Goal: Task Accomplishment & Management: Complete application form

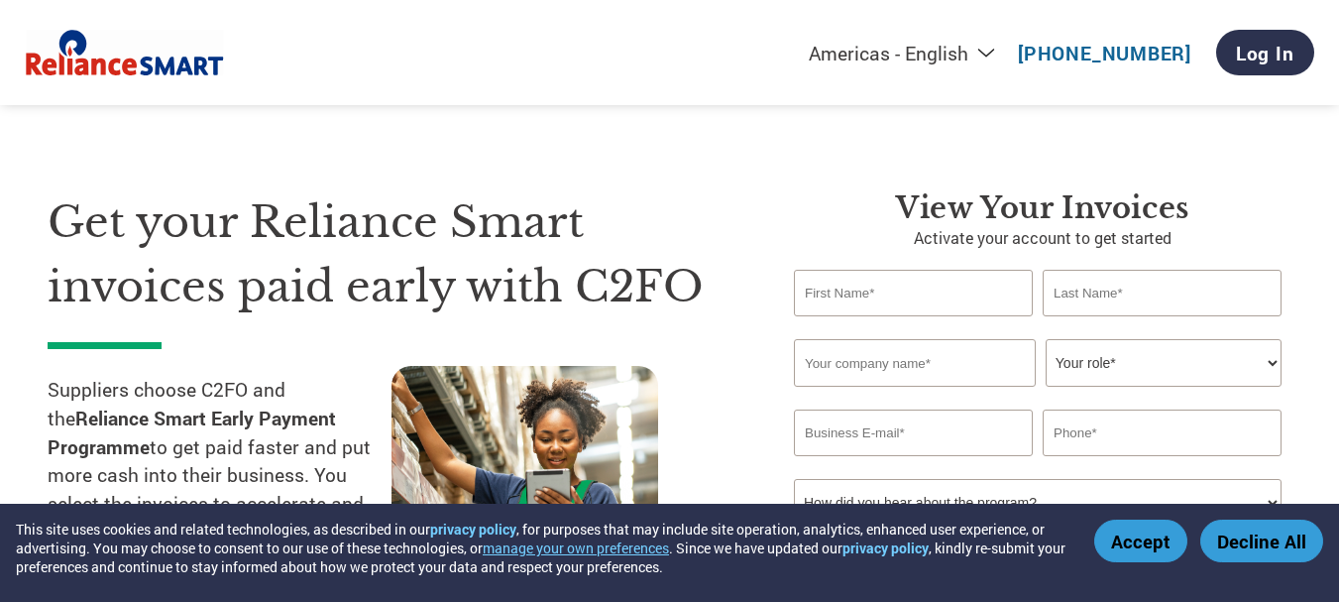
select select "en-[GEOGRAPHIC_DATA]"
click at [954, 298] on input "text" at bounding box center [913, 293] width 239 height 47
click at [1237, 202] on h3 "View your invoices" at bounding box center [1042, 208] width 497 height 36
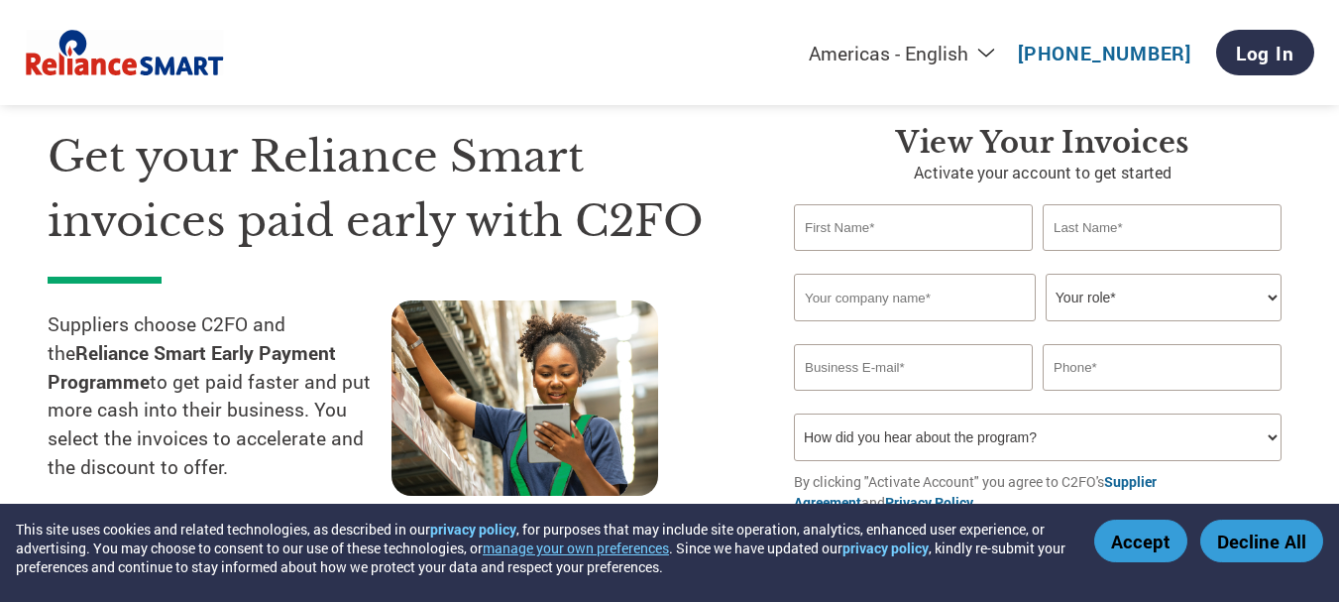
scroll to position [99, 0]
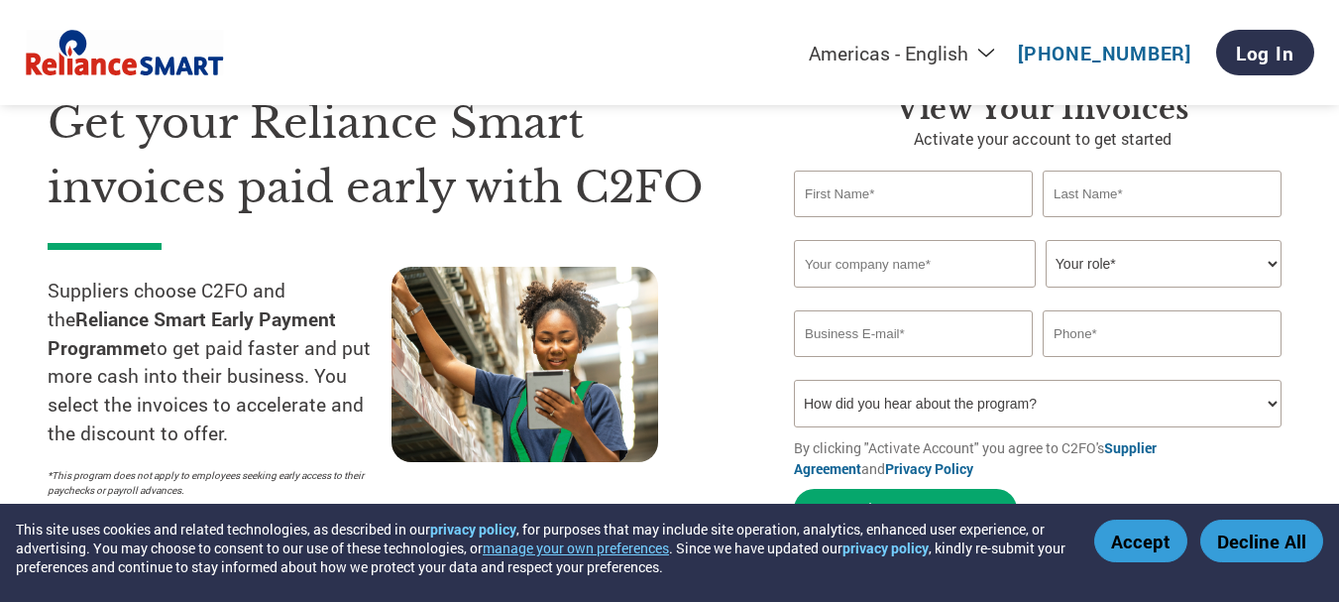
click at [924, 195] on input "text" at bounding box center [913, 193] width 239 height 47
type input "y"
click at [1277, 120] on h3 "View your invoices" at bounding box center [1042, 109] width 497 height 36
drag, startPoint x: 871, startPoint y: 193, endPoint x: 740, endPoint y: 208, distance: 131.7
click at [744, 208] on div "Get your Reliance Smart invoices paid early with C2FO Suppliers choose C2FO and…" at bounding box center [670, 275] width 1244 height 527
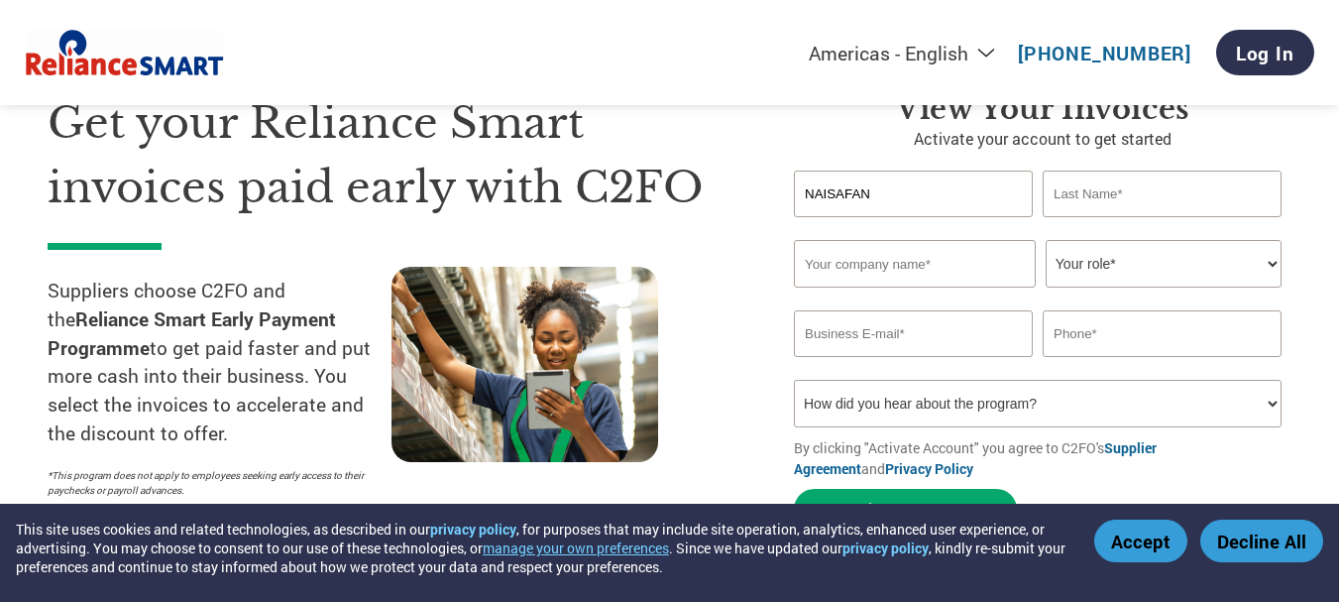
type input "NAISAFAN"
click at [1091, 199] on input "text" at bounding box center [1162, 193] width 239 height 47
type input "M N"
click at [941, 267] on input "text" at bounding box center [915, 264] width 242 height 48
type input "YM TRADERS"
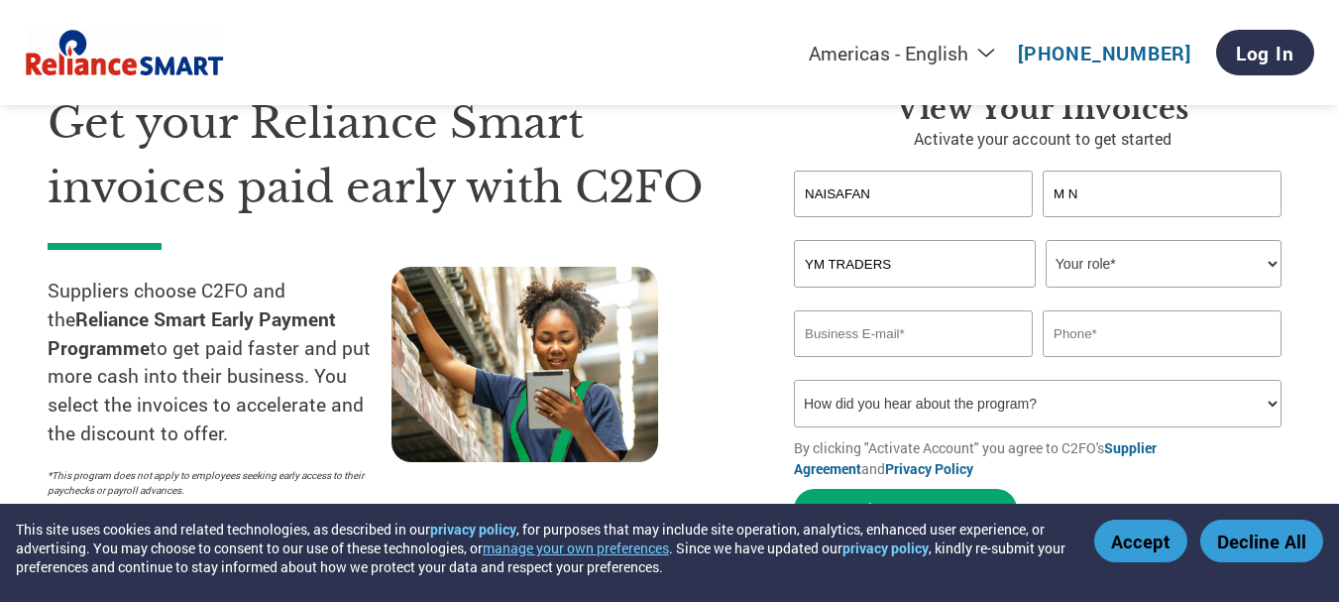
click at [1116, 266] on select "Your role* CFO Controller Credit Manager Finance Director Treasurer CEO Preside…" at bounding box center [1164, 264] width 236 height 48
click at [1219, 338] on input "text" at bounding box center [1162, 333] width 239 height 47
click at [1265, 261] on select "Your role* CFO Controller Credit Manager Finance Director Treasurer CEO Preside…" at bounding box center [1164, 264] width 236 height 48
click at [1293, 203] on section "Get your Reliance Smart invoices paid early with C2FO Suppliers choose C2FO and…" at bounding box center [669, 291] width 1339 height 622
drag, startPoint x: 965, startPoint y: 192, endPoint x: 537, endPoint y: 207, distance: 428.4
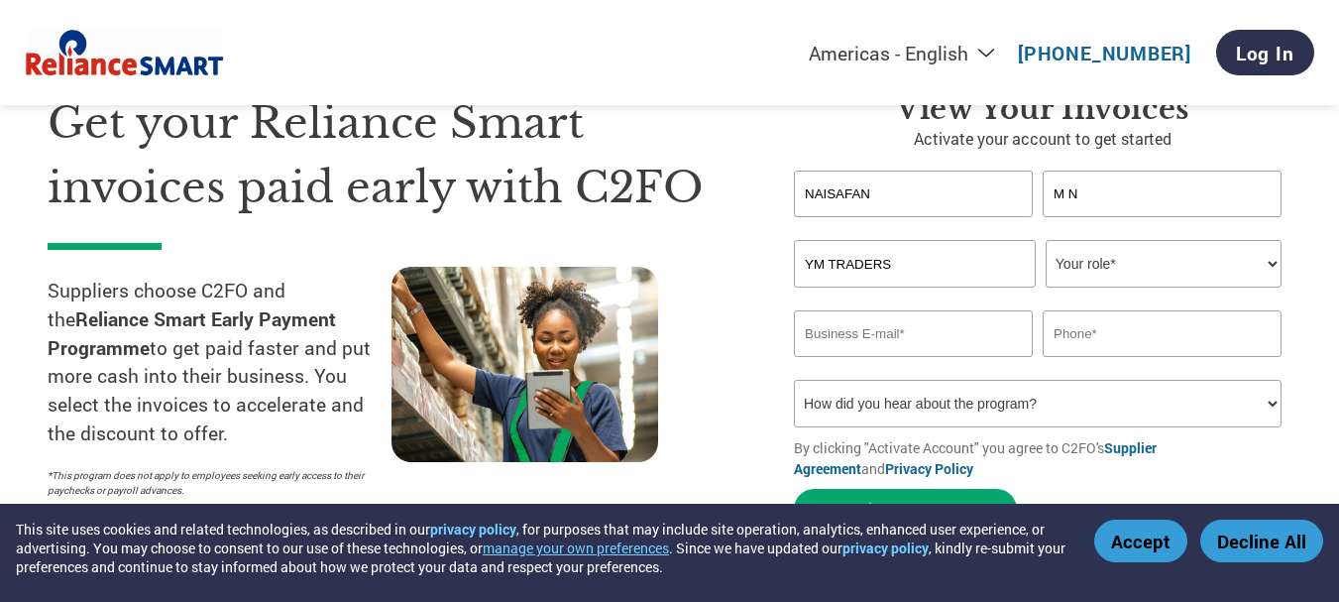
click at [540, 207] on div "Get your Reliance Smart invoices paid early with C2FO Suppliers choose C2FO and…" at bounding box center [670, 275] width 1244 height 527
type input "ELISWA LINCY M X"
type input "[EMAIL_ADDRESS][PERSON_NAME][DOMAIN_NAME]"
type input "09946039393"
drag, startPoint x: 898, startPoint y: 188, endPoint x: 1023, endPoint y: 213, distance: 127.3
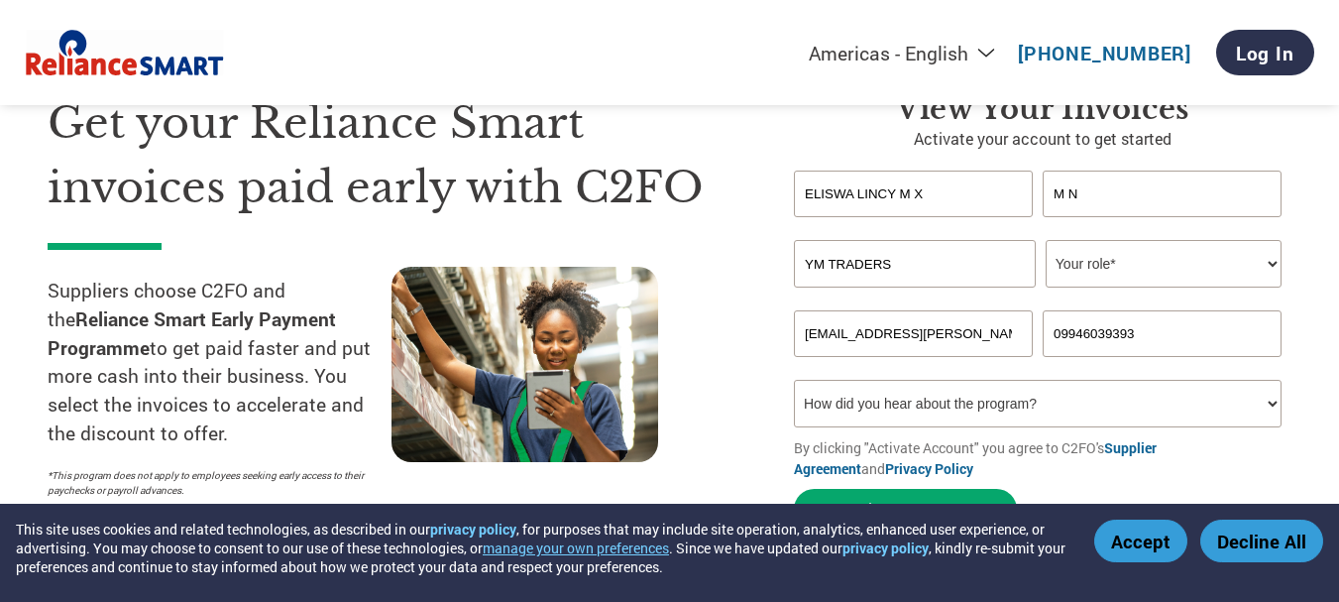
click at [1009, 205] on input "ELISWA LINCY M X" at bounding box center [913, 193] width 239 height 47
type input "[PERSON_NAME]"
drag, startPoint x: 1104, startPoint y: 200, endPoint x: 1029, endPoint y: 190, distance: 76.0
click at [1034, 193] on div "ELISWA LINCY M N" at bounding box center [1042, 193] width 497 height 47
type input "M X"
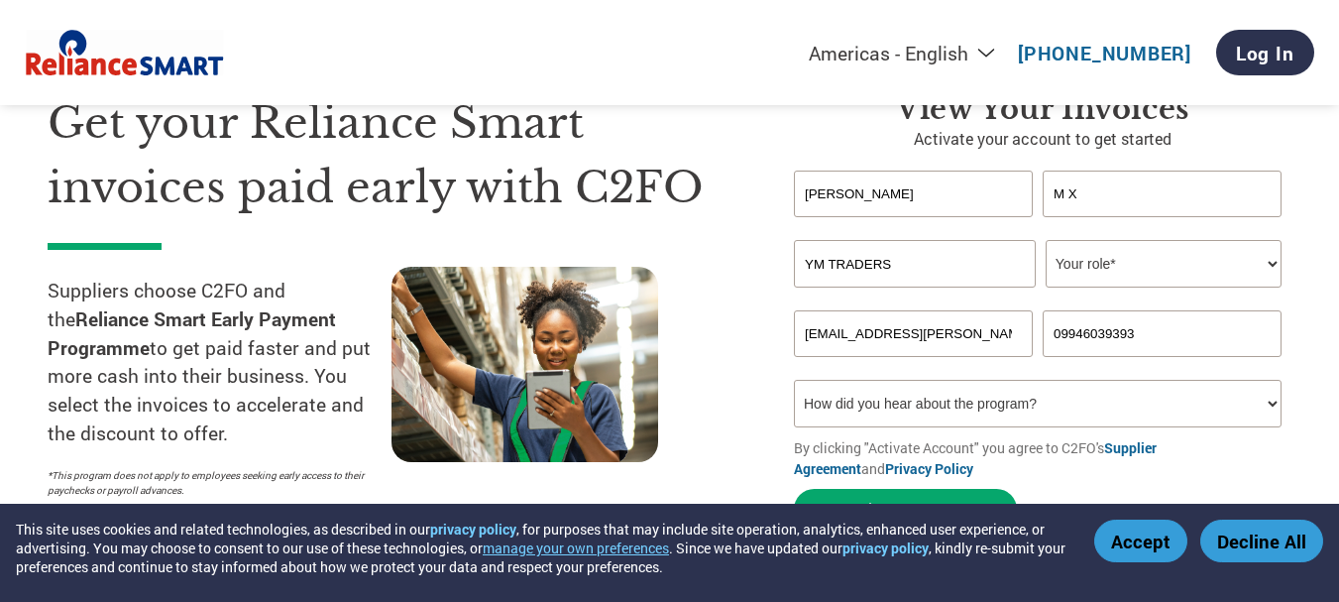
click at [1117, 263] on select "Your role* CFO Controller Credit Manager Finance Director Treasurer CEO Preside…" at bounding box center [1164, 264] width 236 height 48
select select "ACCOUNTING"
click at [1046, 240] on select "Your role* CFO Controller Credit Manager Finance Director Treasurer CEO Preside…" at bounding box center [1164, 264] width 236 height 48
drag, startPoint x: 923, startPoint y: 333, endPoint x: 514, endPoint y: 314, distance: 408.7
click at [562, 338] on div "Get your Reliance Smart invoices paid early with C2FO Suppliers choose C2FO and…" at bounding box center [670, 275] width 1244 height 527
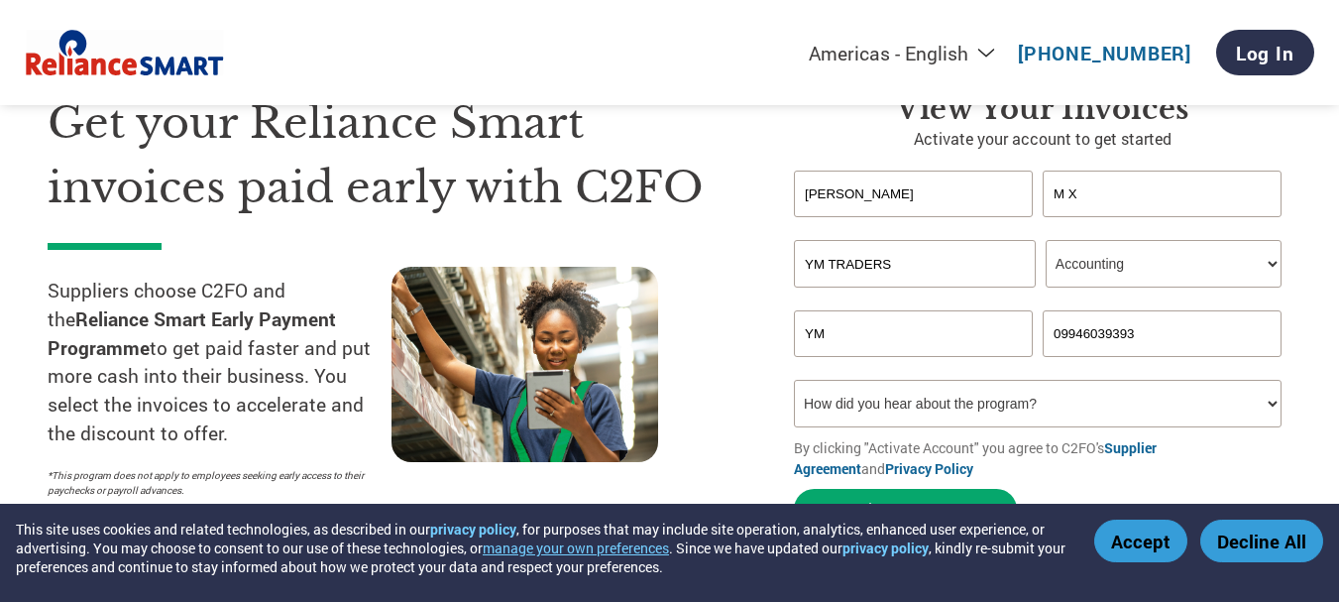
type input "Y"
type input "[EMAIL_ADDRESS][DOMAIN_NAME]"
drag, startPoint x: 1139, startPoint y: 332, endPoint x: 993, endPoint y: 338, distance: 145.8
click at [993, 338] on div "[EMAIL_ADDRESS][DOMAIN_NAME] 09946039393" at bounding box center [1042, 333] width 497 height 47
type input "9"
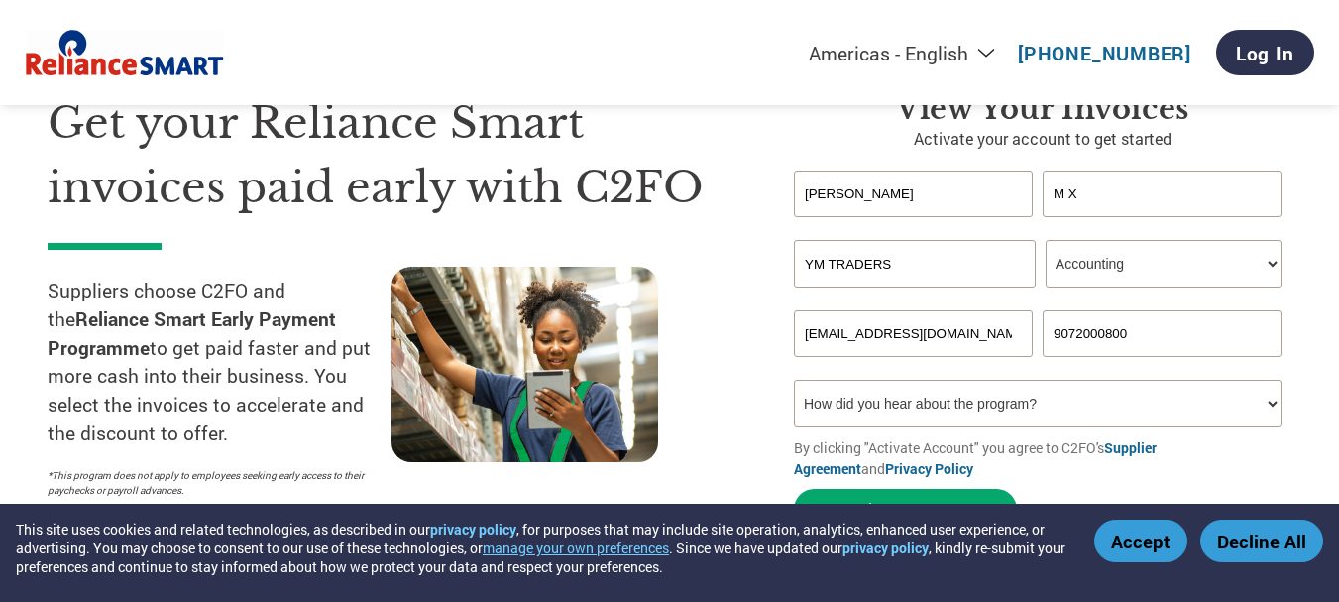
type input "9072000800"
click at [948, 414] on select "How did you hear about the program? Received a letter Email Social Media Online…" at bounding box center [1038, 404] width 488 height 48
select select "Email"
click at [794, 380] on select "How did you hear about the program? Received a letter Email Social Media Online…" at bounding box center [1038, 404] width 488 height 48
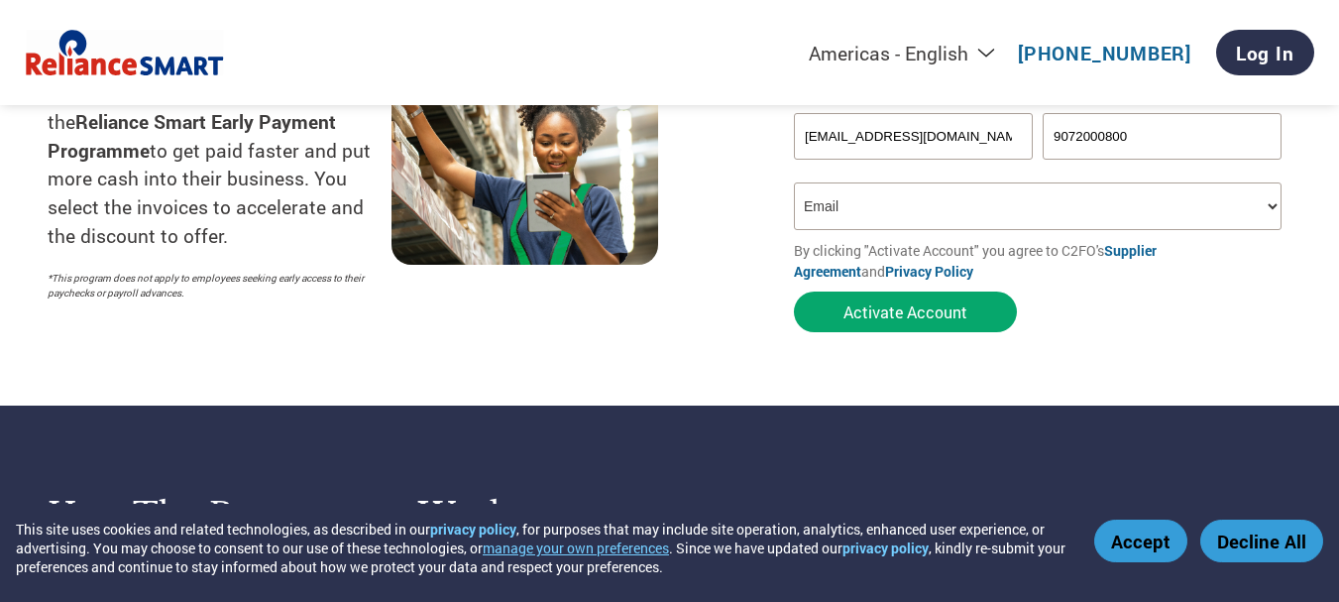
scroll to position [297, 0]
click at [911, 207] on select "How did you hear about the program? Received a letter Email Social Media Online…" at bounding box center [1038, 205] width 488 height 48
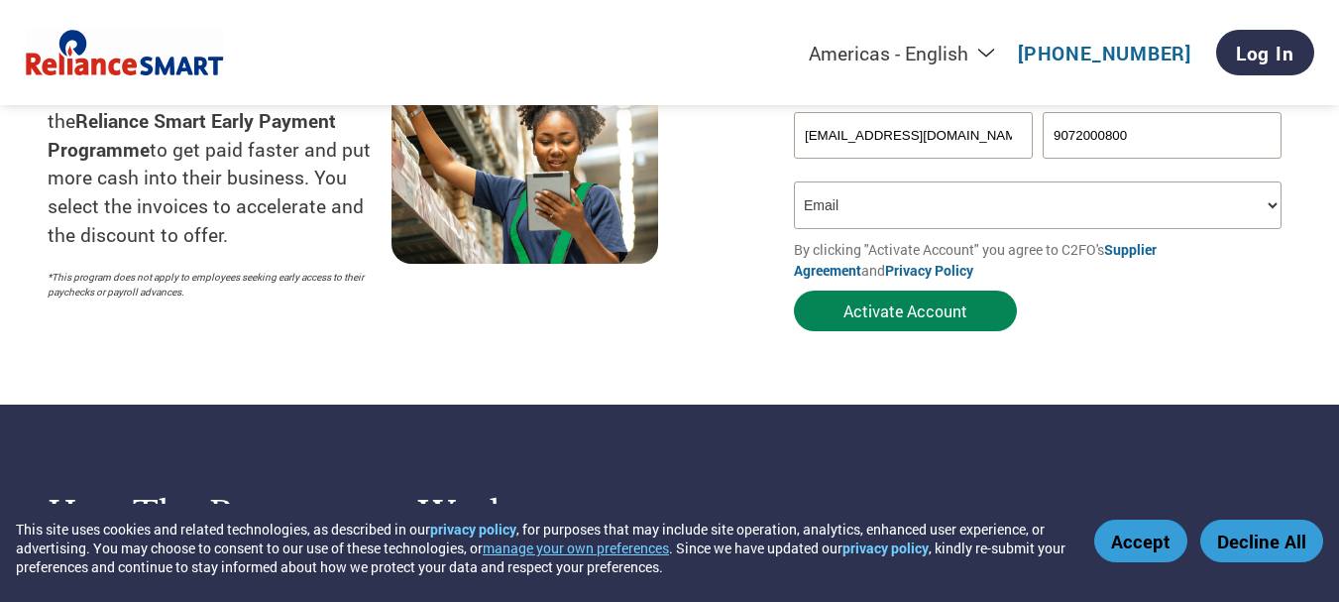
click at [897, 313] on button "Activate Account" at bounding box center [905, 310] width 223 height 41
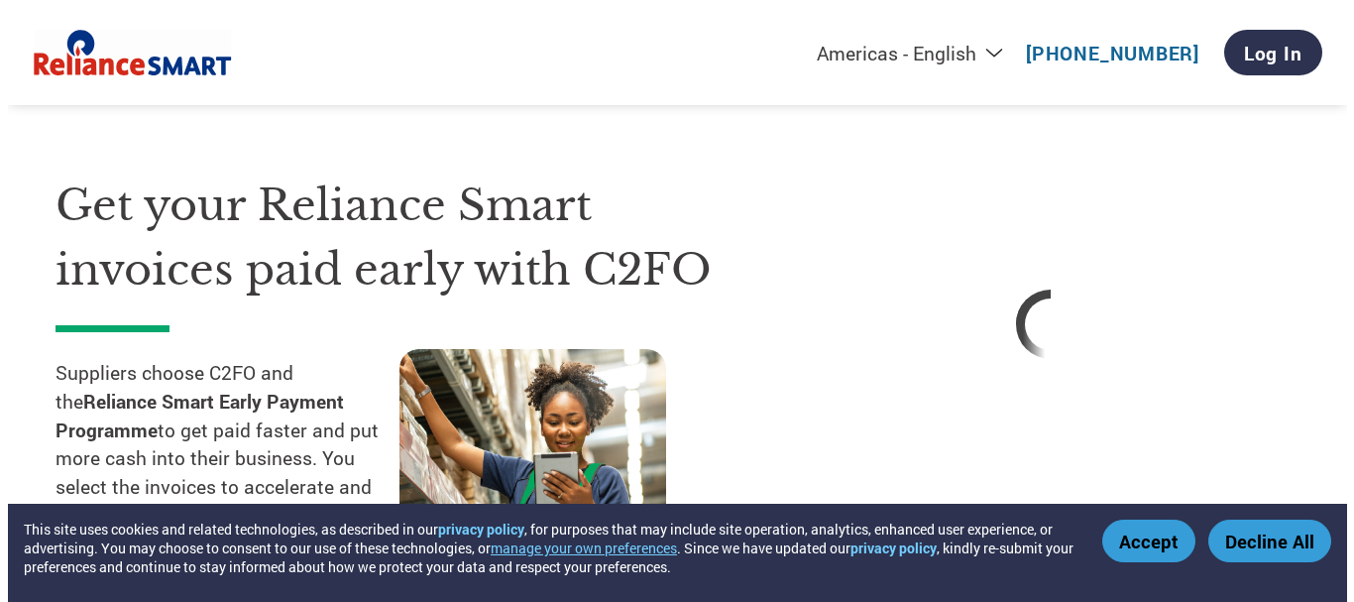
scroll to position [0, 0]
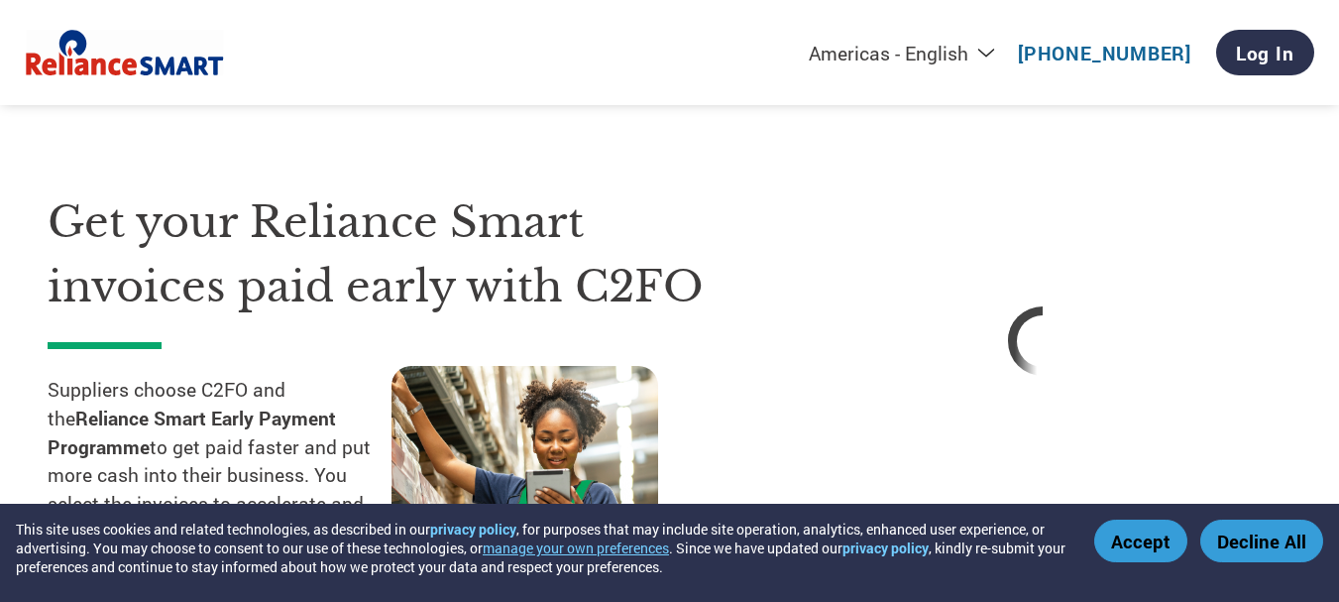
select select "en-[GEOGRAPHIC_DATA]"
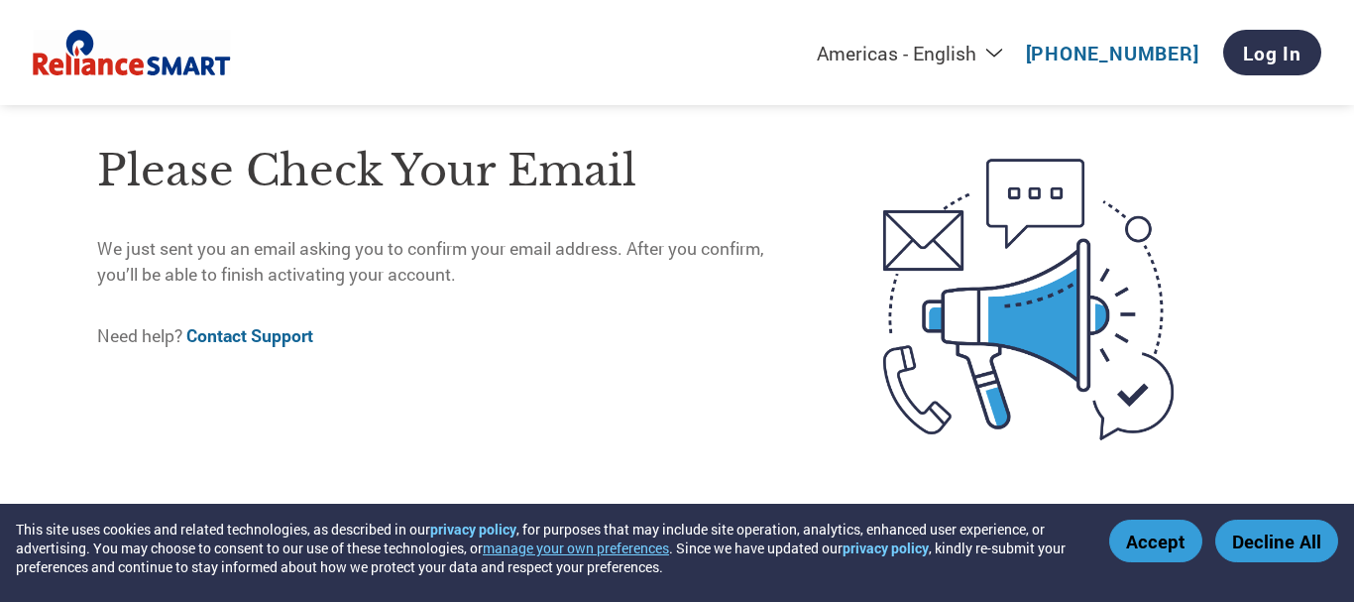
click at [273, 337] on link "Contact Support" at bounding box center [249, 335] width 127 height 23
click at [1278, 56] on link "Log In" at bounding box center [1272, 53] width 98 height 46
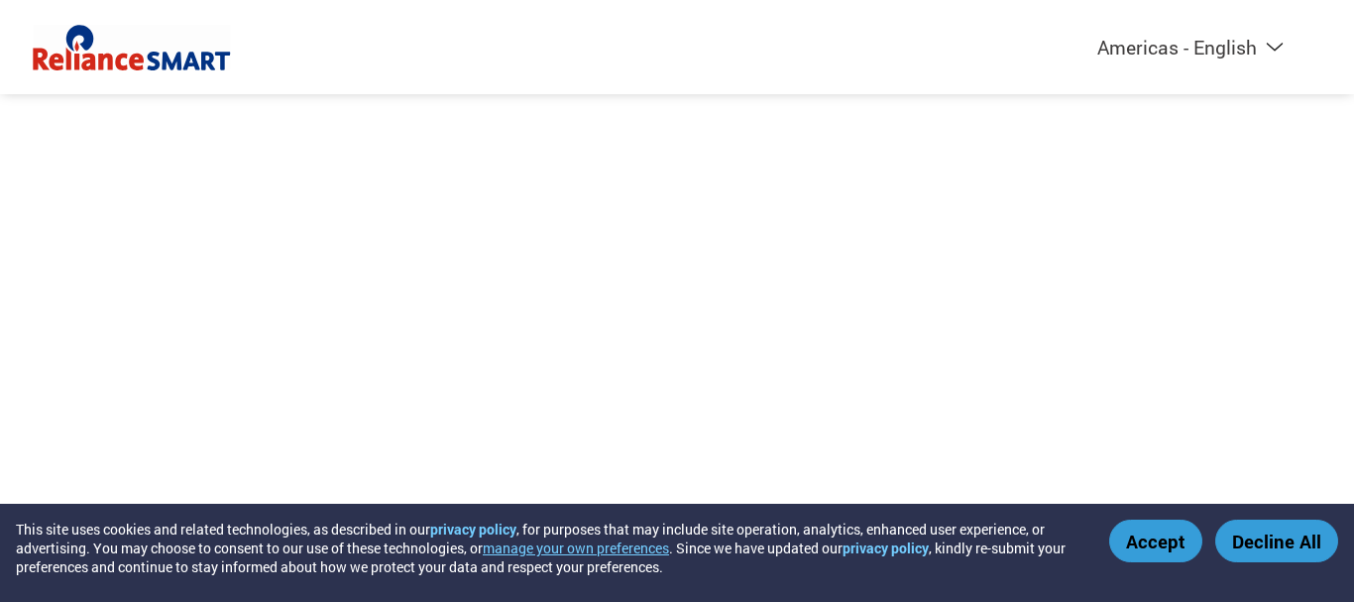
select select "en-[GEOGRAPHIC_DATA]"
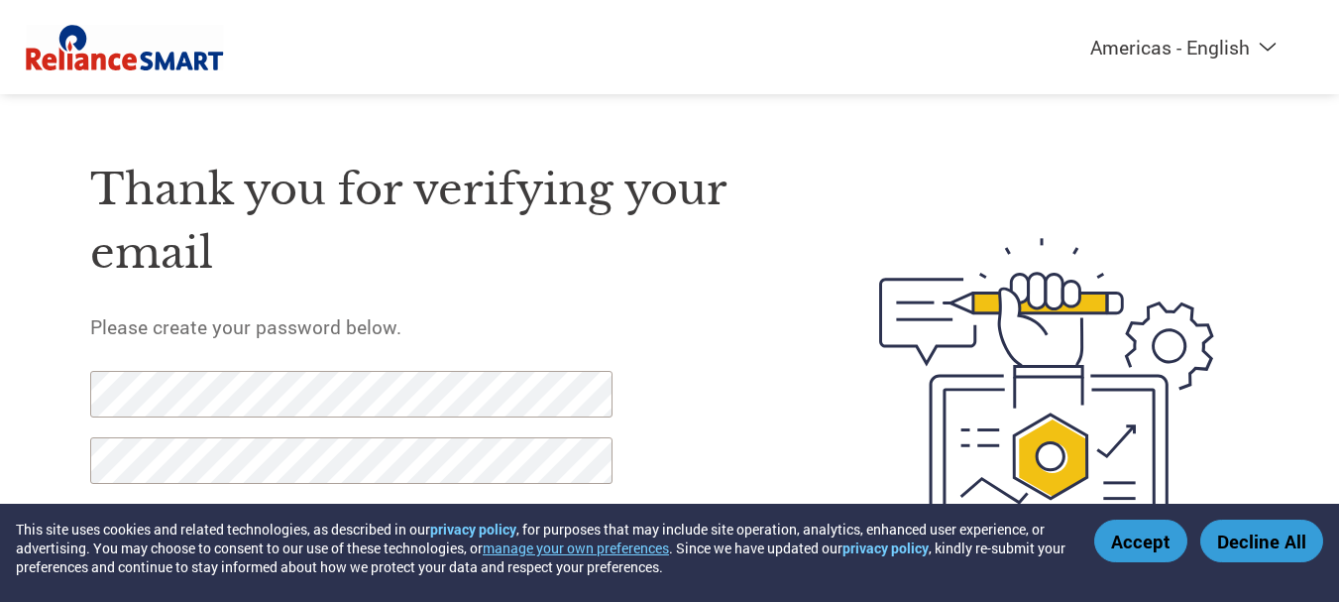
scroll to position [102, 0]
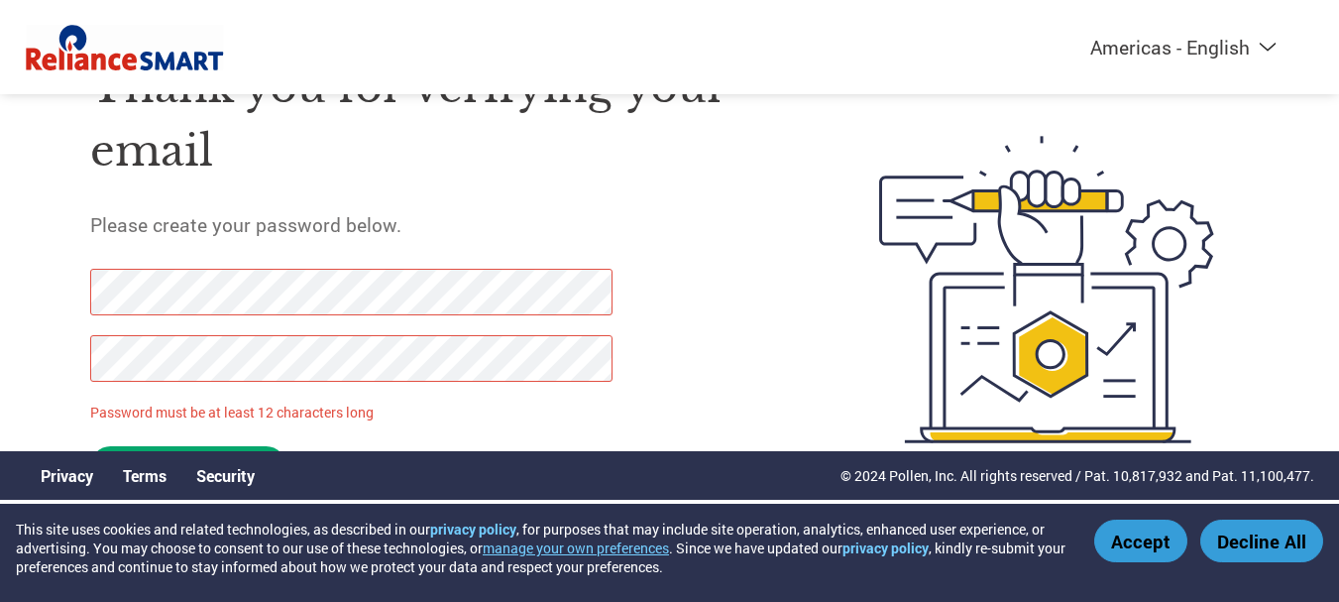
click at [18, 291] on div "Americas - English Américas - Español Américas - Português Amériques - Français…" at bounding box center [669, 210] width 1339 height 624
click at [0, 299] on div "Americas - English Américas - Español Américas - Português Amériques - Français…" at bounding box center [669, 210] width 1339 height 624
click at [0, 351] on div "Americas - English Américas - Español Américas - Português Amériques - Français…" at bounding box center [669, 210] width 1339 height 624
click at [223, 447] on input "Set Password" at bounding box center [188, 466] width 196 height 41
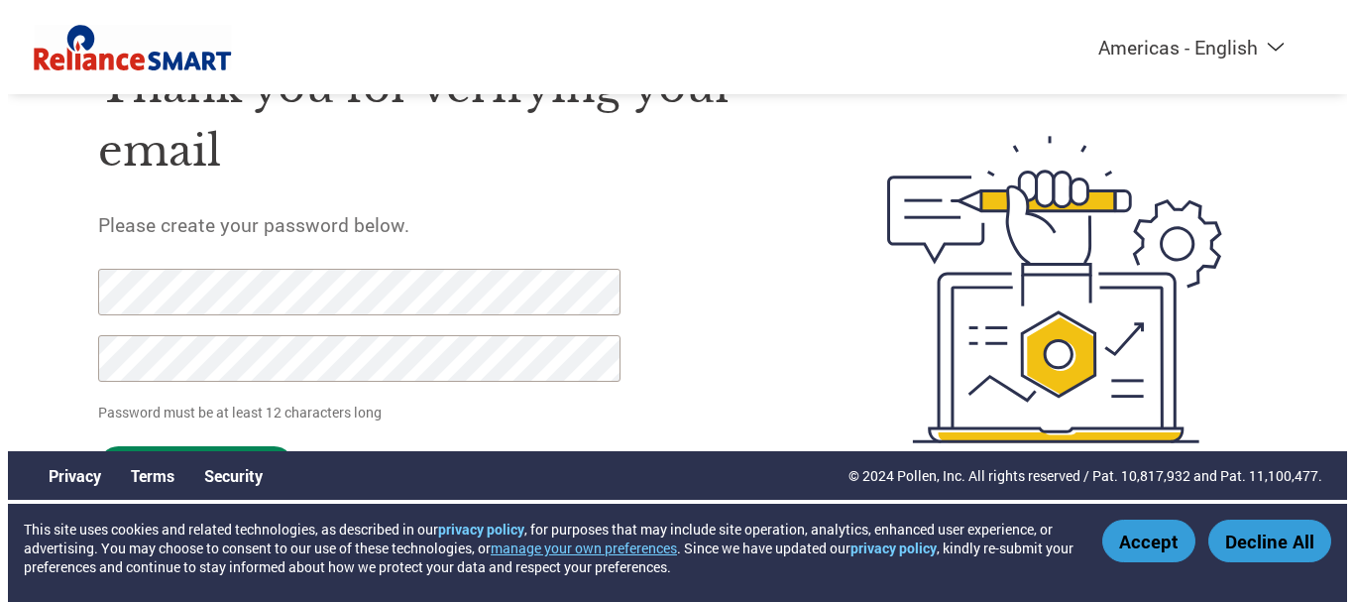
scroll to position [0, 0]
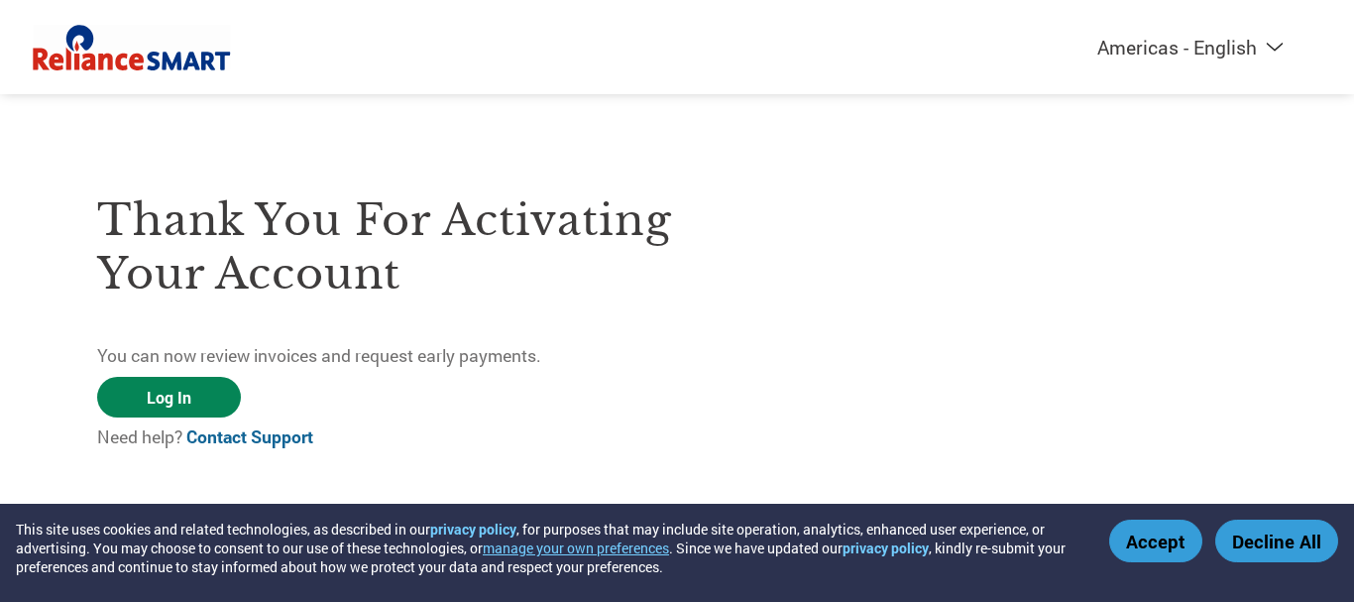
click at [191, 403] on link "Log In" at bounding box center [169, 397] width 144 height 41
